Goal: Information Seeking & Learning: Learn about a topic

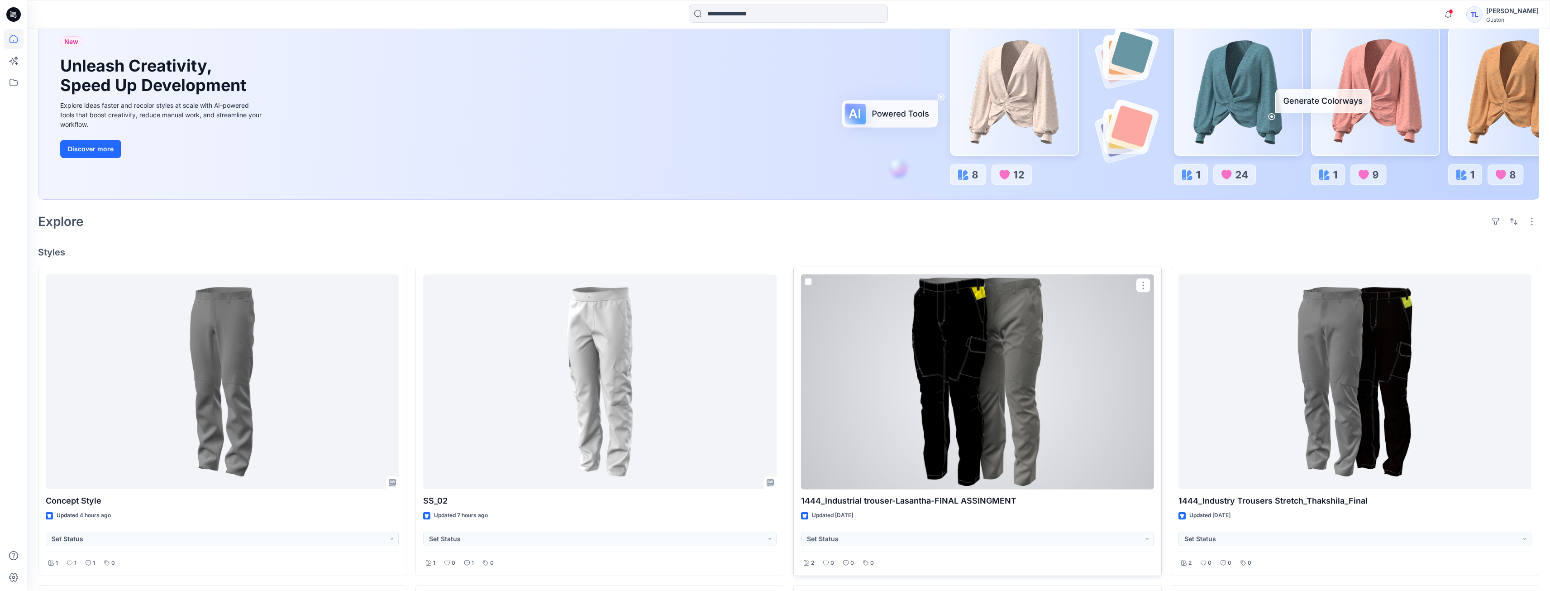
scroll to position [91, 0]
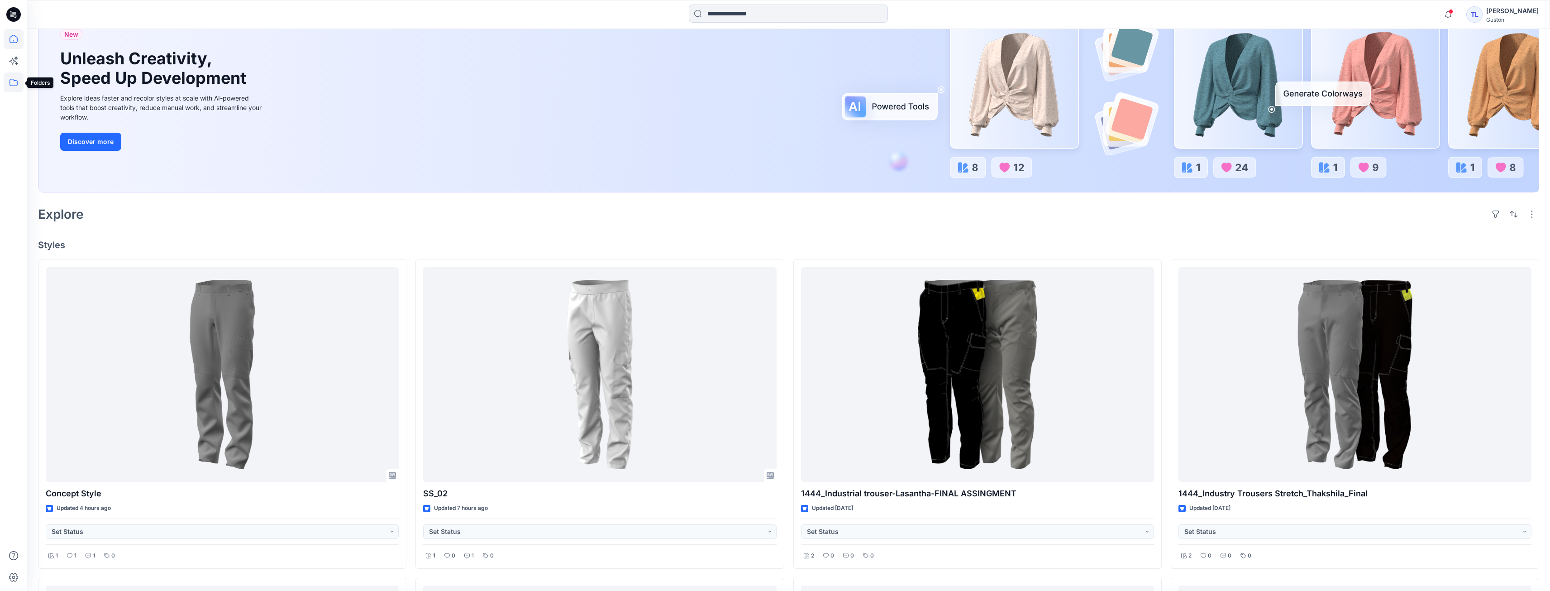
click at [11, 88] on icon at bounding box center [14, 82] width 20 height 20
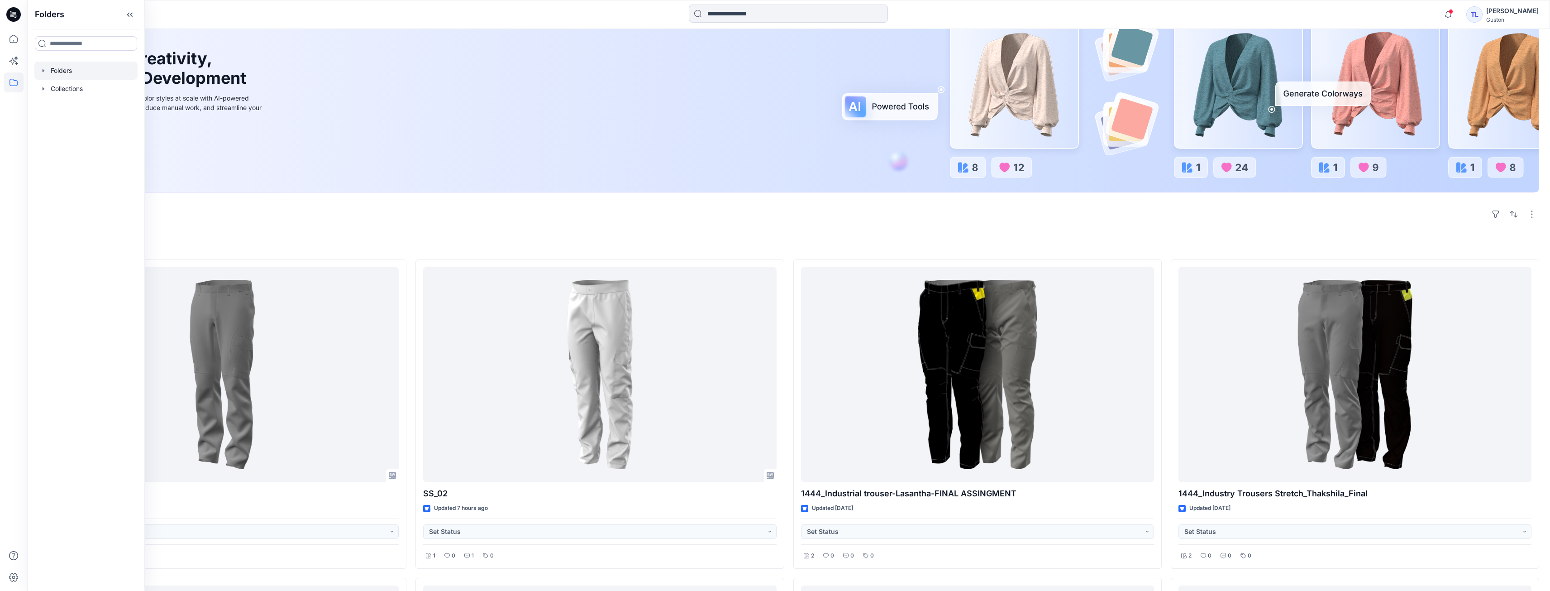
click at [68, 74] on div at bounding box center [85, 71] width 103 height 18
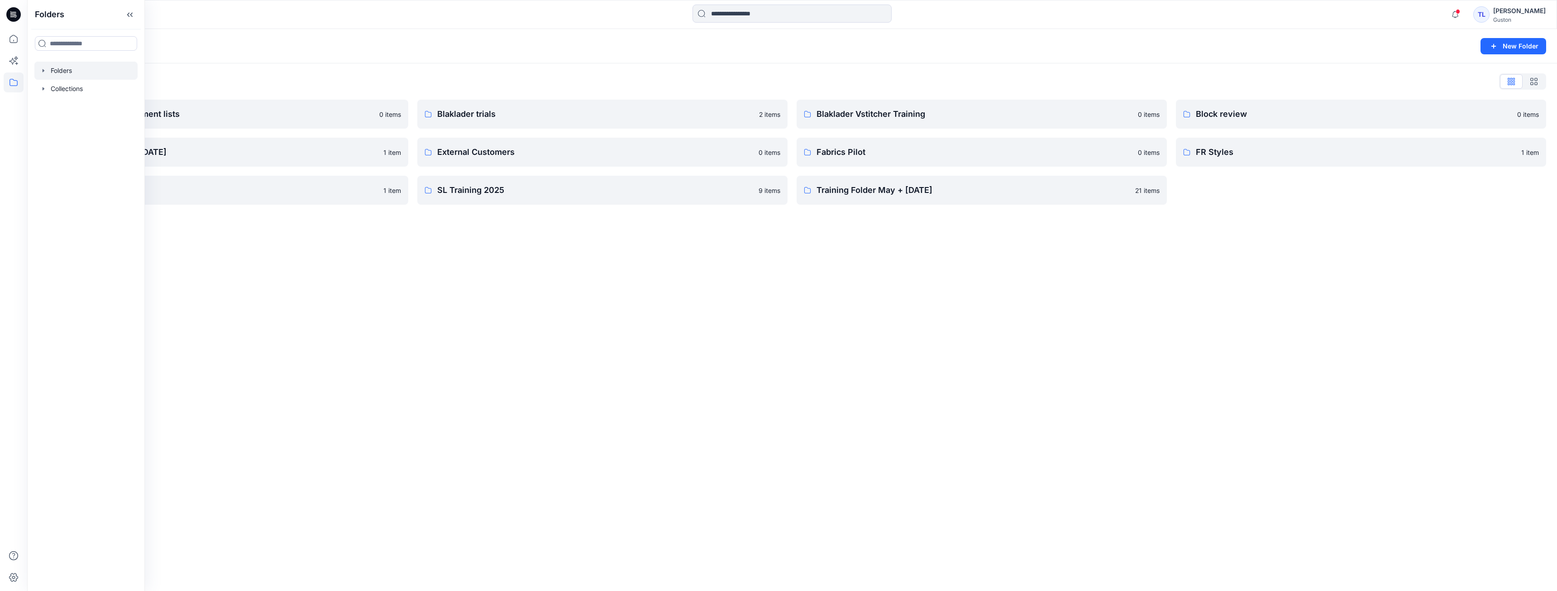
click at [291, 241] on div "Folders New Folder Folders List Avatars and measurement lists 0 items Developme…" at bounding box center [792, 310] width 1530 height 562
click at [486, 192] on p "SL Training 2025" at bounding box center [595, 190] width 316 height 13
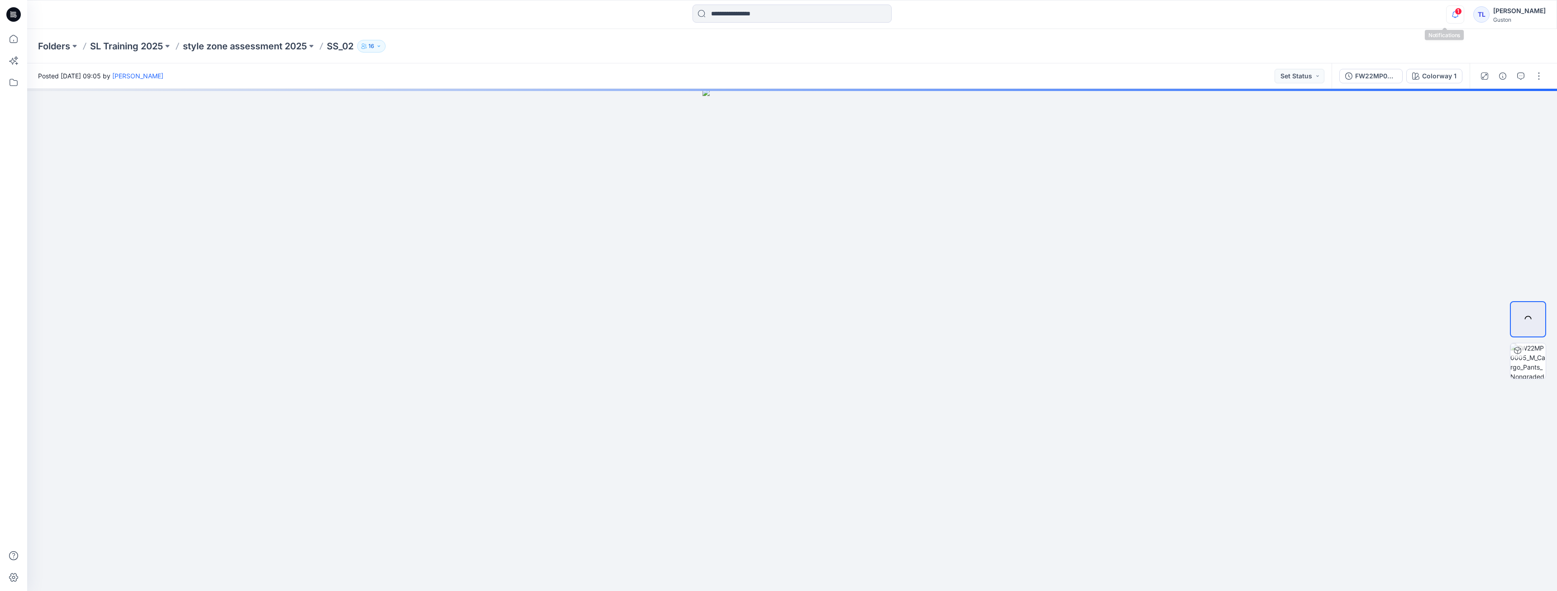
click at [1447, 13] on icon "button" at bounding box center [1455, 14] width 17 height 18
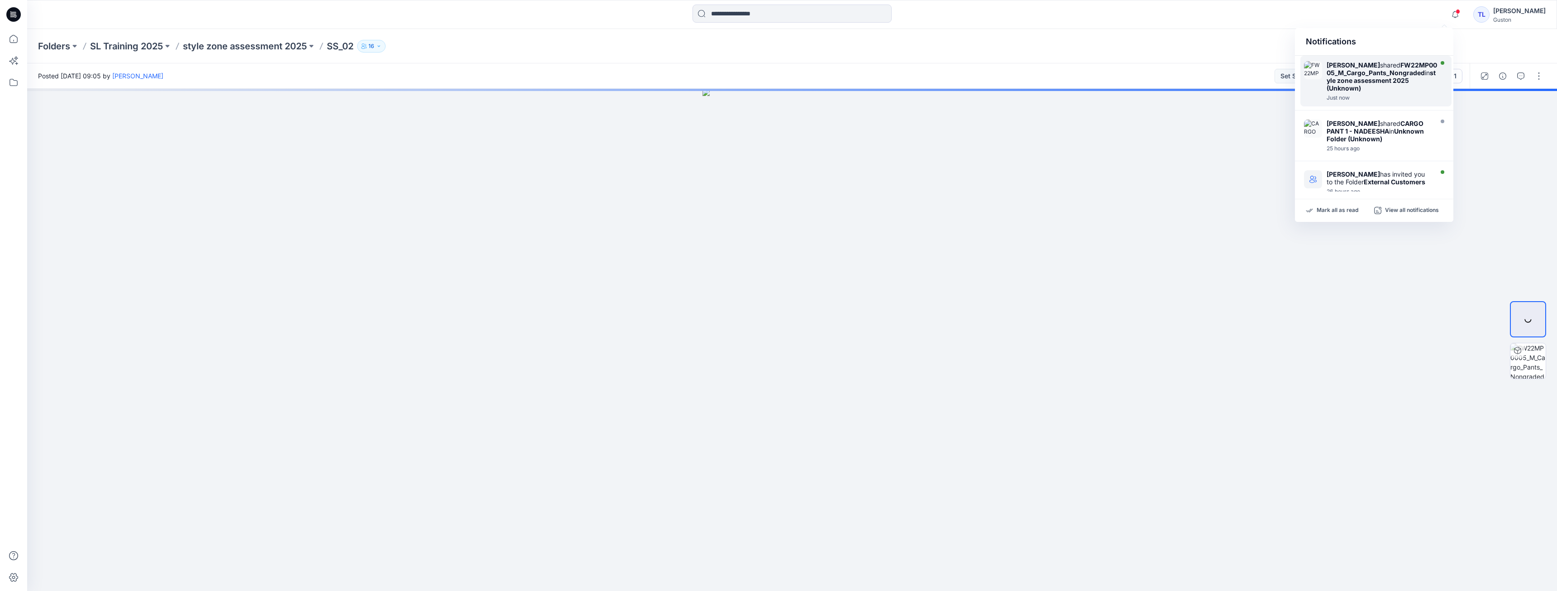
click at [1348, 76] on strong "FW22MP0005_M_Cargo_Pants_Nongraded" at bounding box center [1382, 68] width 110 height 15
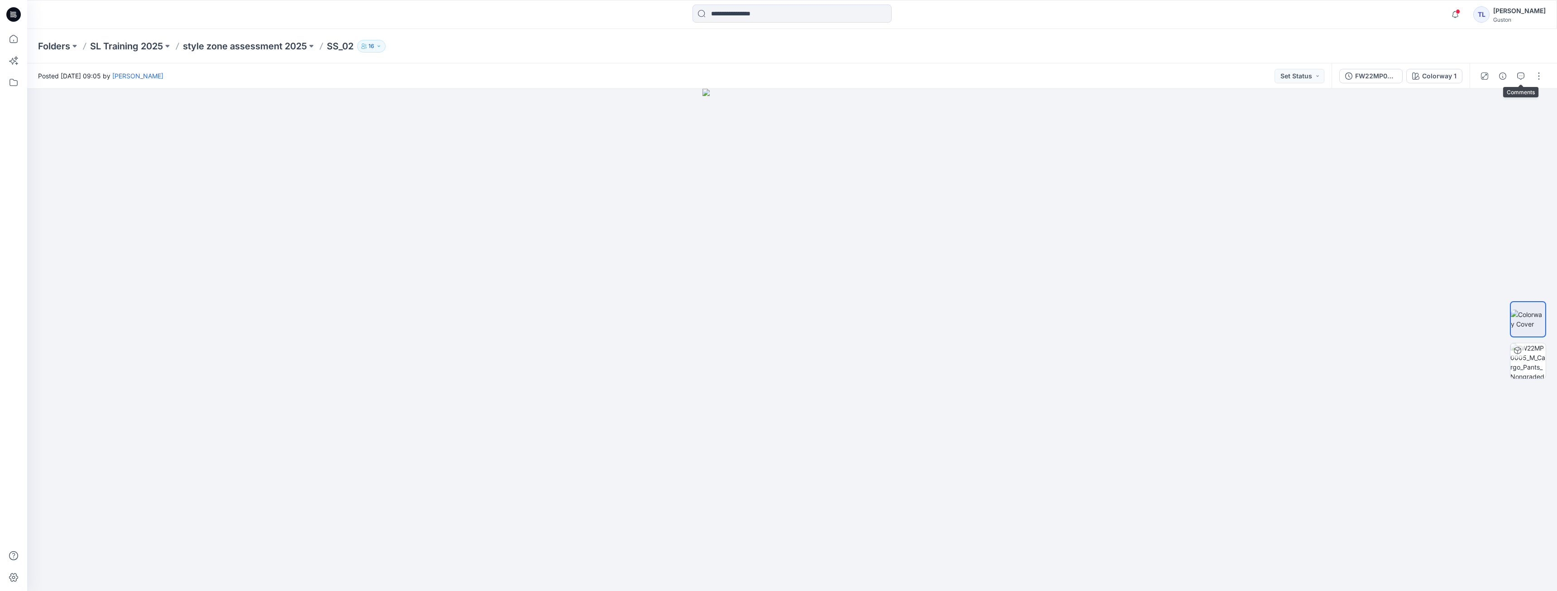
click at [1518, 75] on button "button" at bounding box center [1521, 76] width 14 height 14
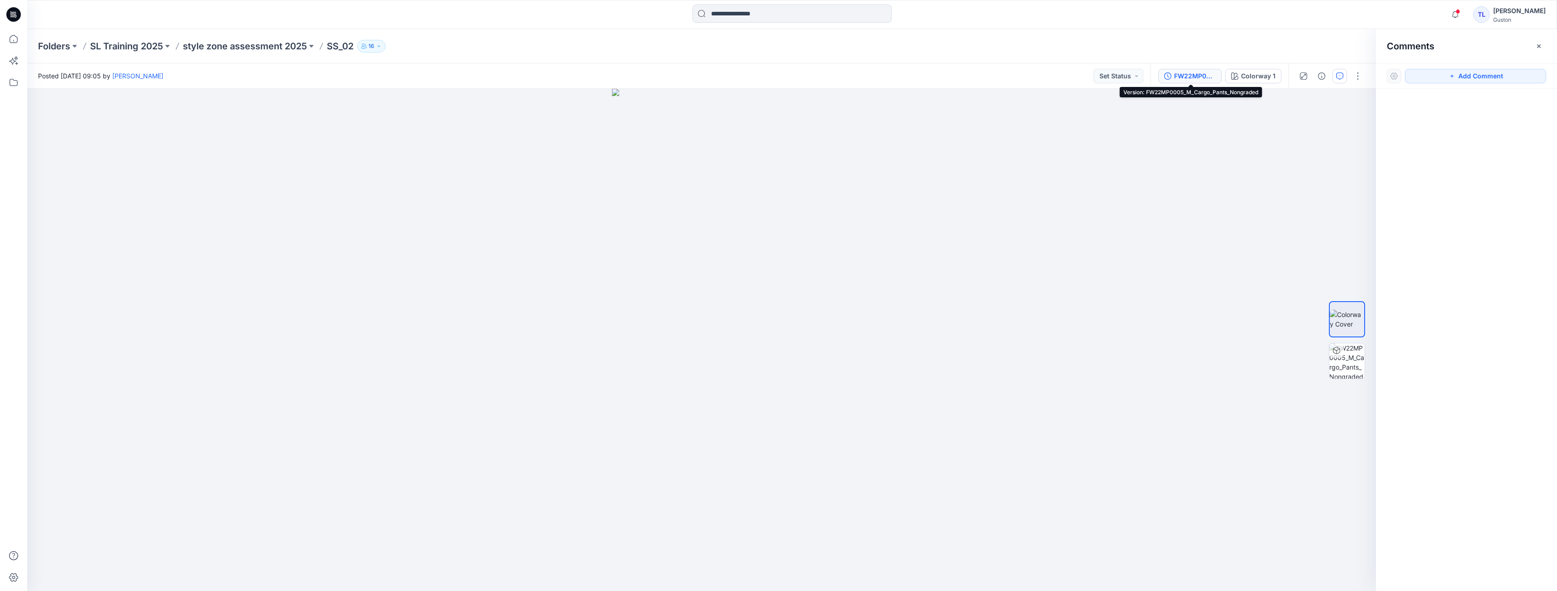
click at [1194, 82] on button "FW22MP0005_M_Cargo_Pants_Nongraded" at bounding box center [1189, 76] width 63 height 14
click at [1340, 79] on button "button" at bounding box center [1340, 76] width 14 height 14
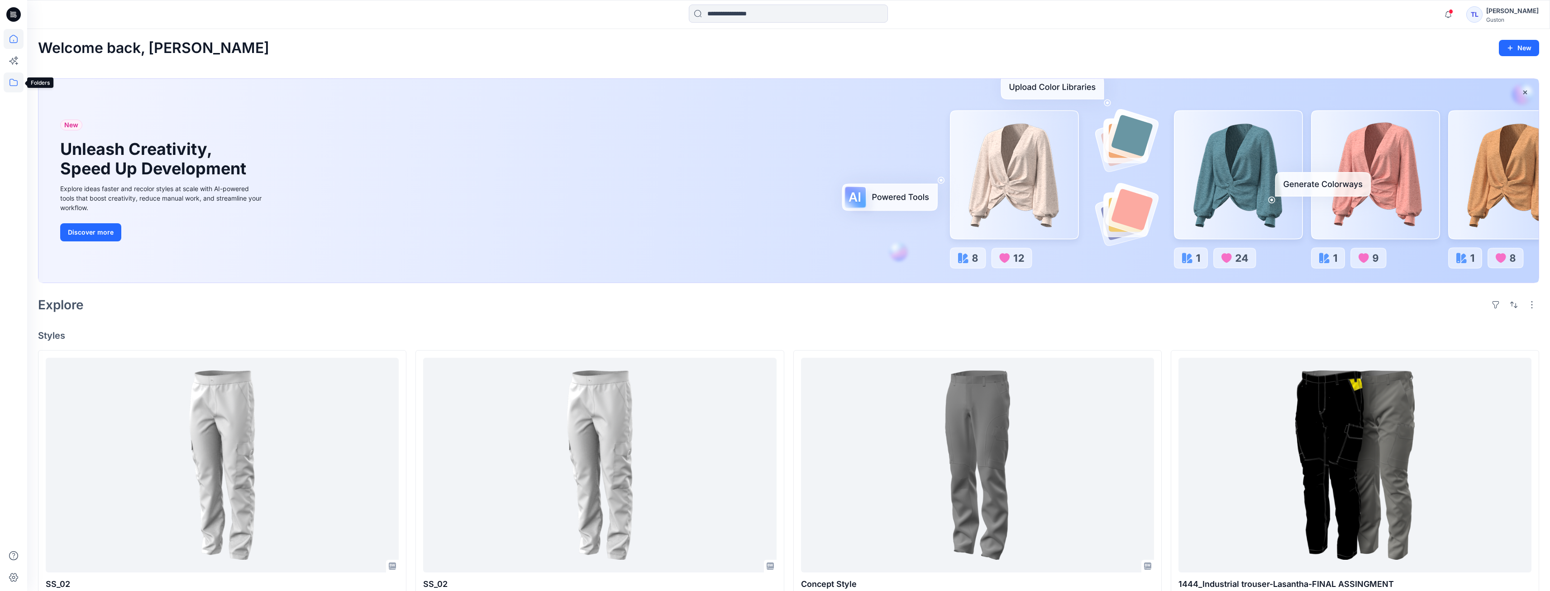
click at [19, 82] on icon at bounding box center [14, 82] width 20 height 20
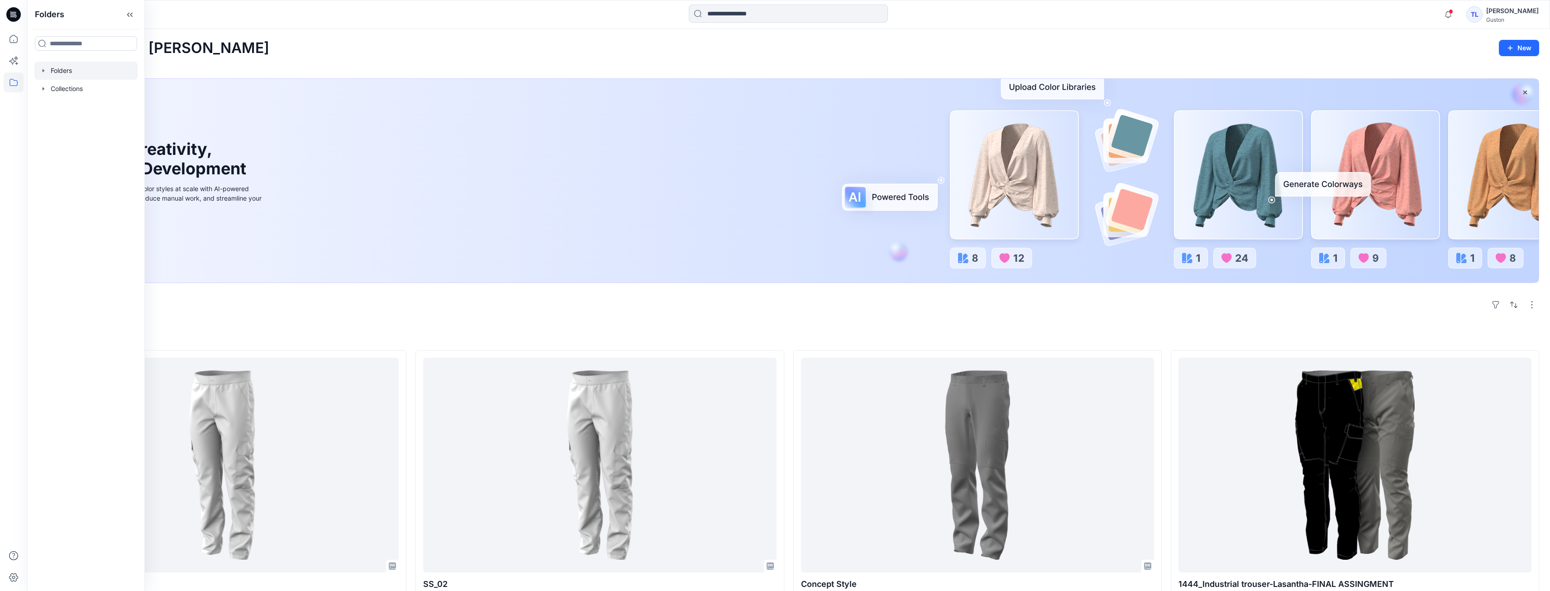
click at [52, 72] on div at bounding box center [85, 71] width 103 height 18
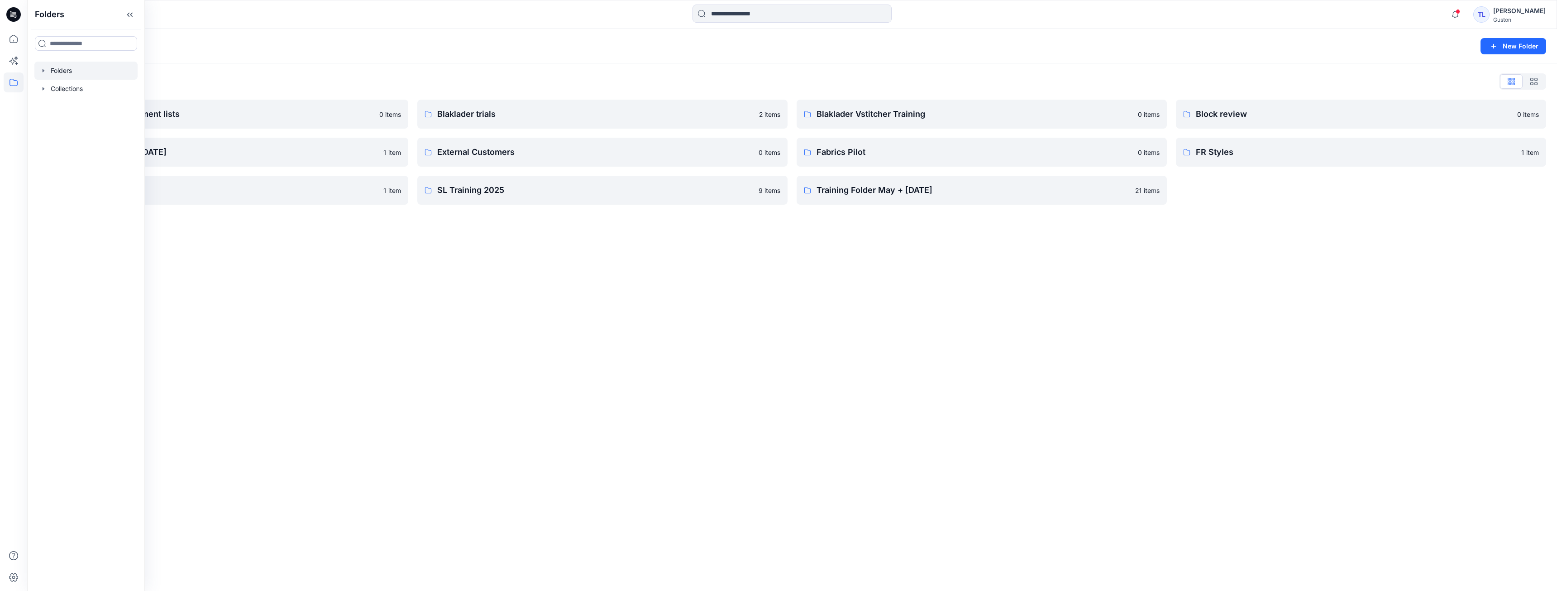
click at [334, 65] on div "Folders List Avatars and measurement lists 0 items Development styles june 2025…" at bounding box center [792, 139] width 1530 height 152
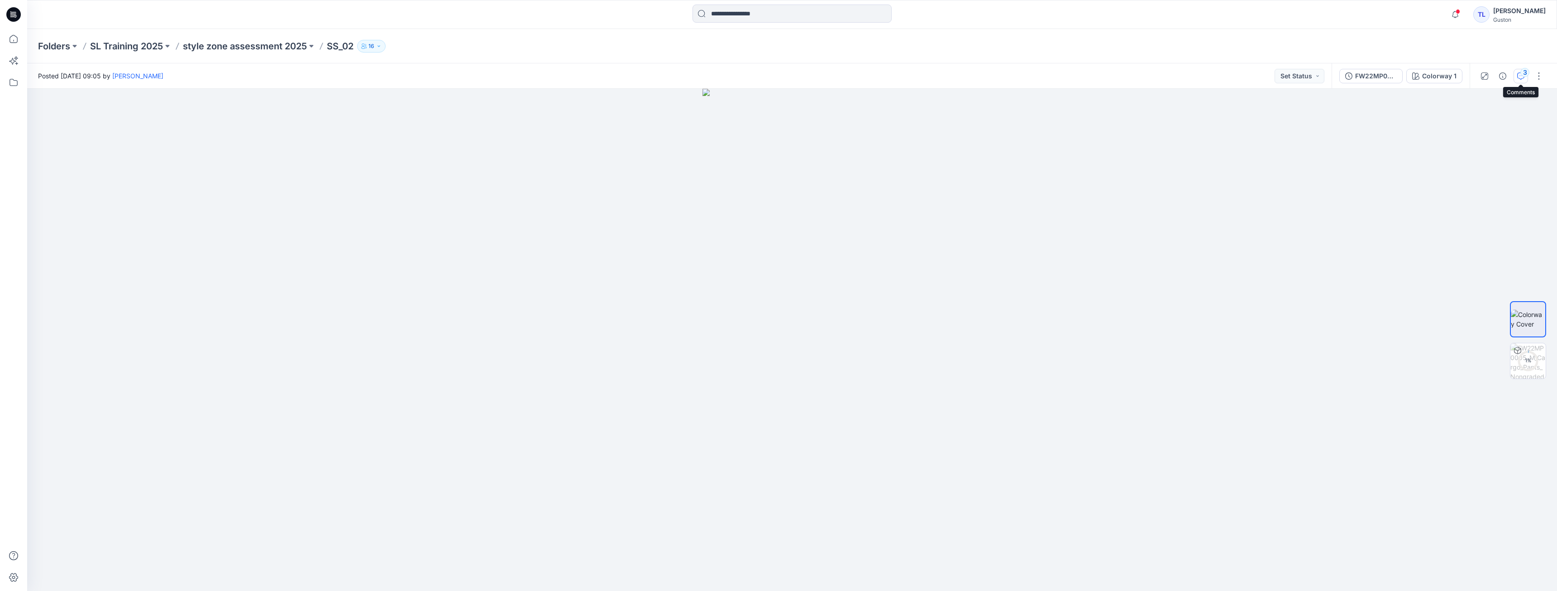
click at [1521, 76] on icon "button" at bounding box center [1520, 75] width 7 height 7
